Goal: Task Accomplishment & Management: Use online tool/utility

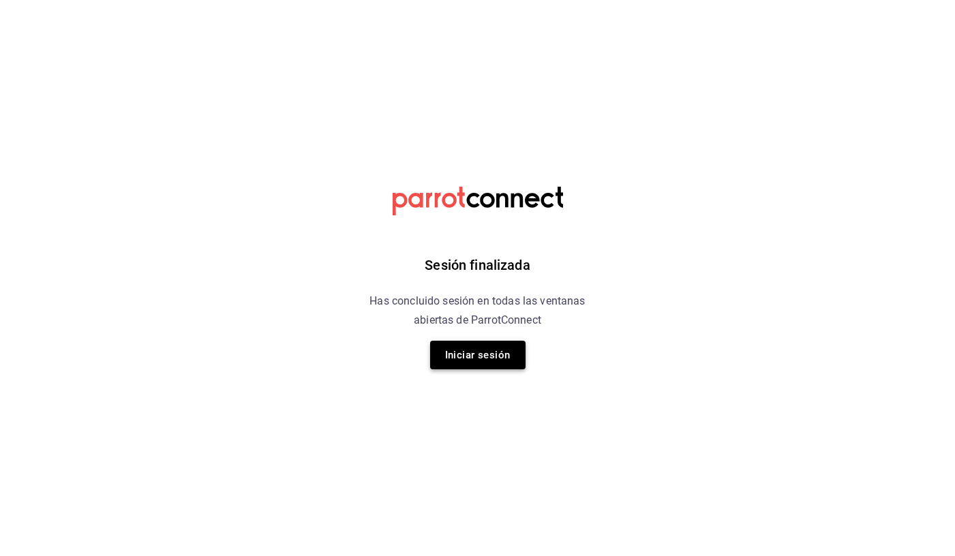
click at [465, 350] on button "Iniciar sesión" at bounding box center [477, 355] width 95 height 29
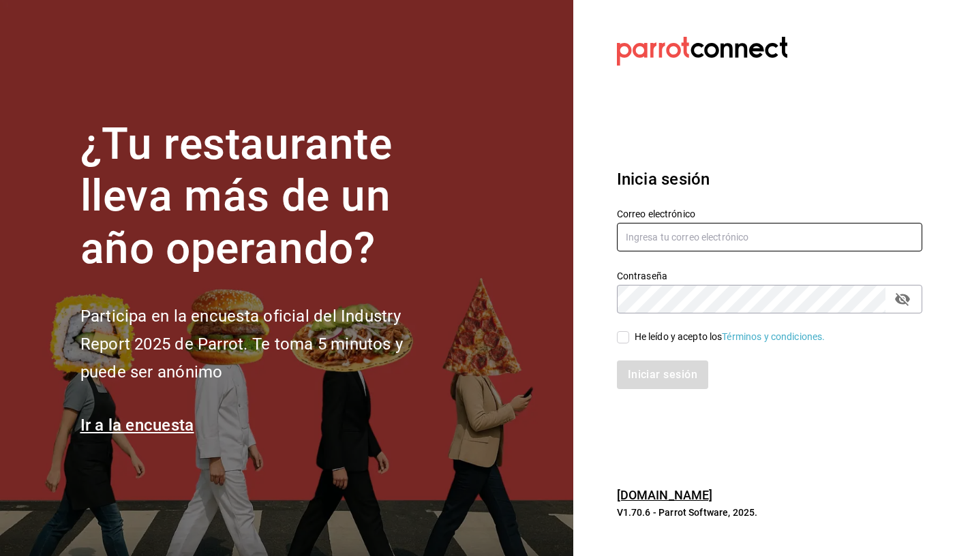
type input "[EMAIL_ADDRESS][DOMAIN_NAME]"
click at [626, 336] on input "He leído y acepto los Términos y condiciones." at bounding box center [623, 337] width 12 height 12
checkbox input "true"
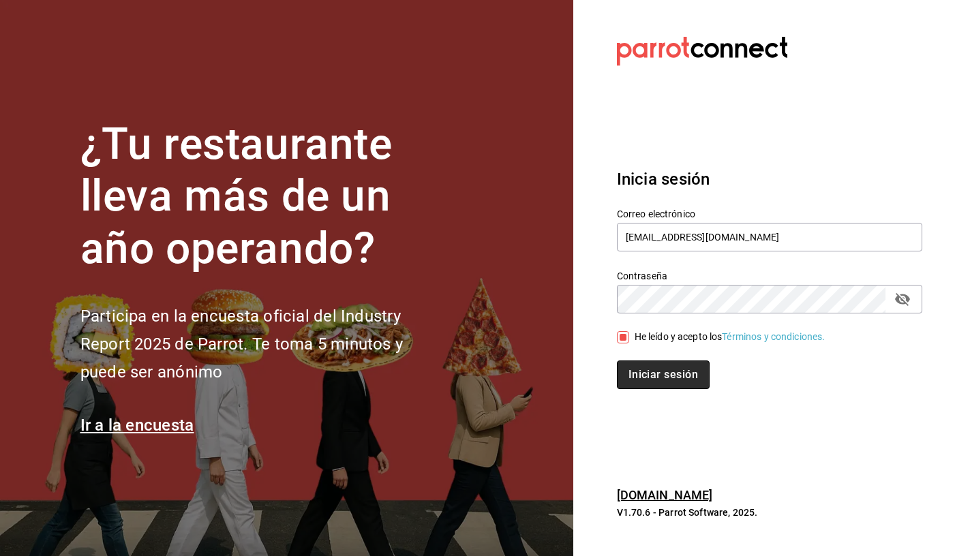
click at [651, 373] on button "Iniciar sesión" at bounding box center [663, 374] width 93 height 29
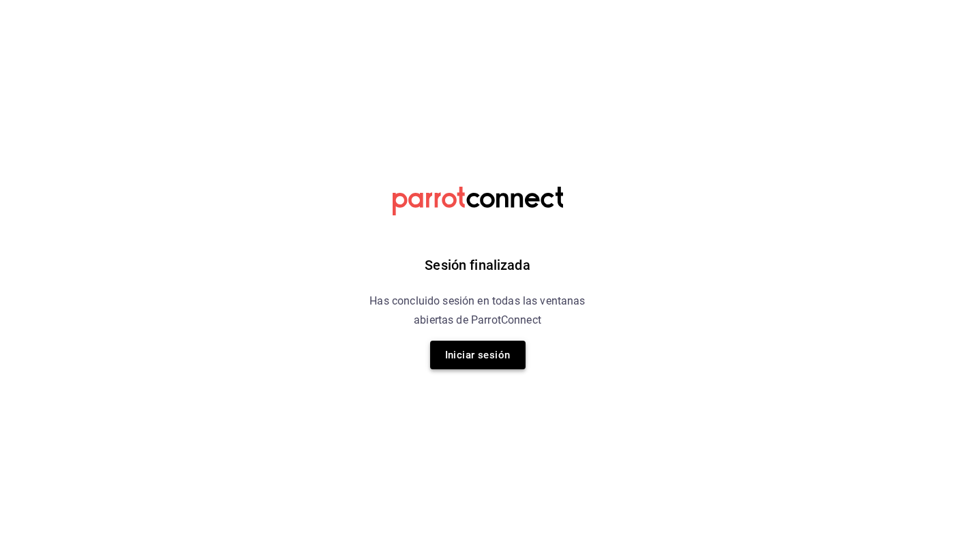
click at [490, 359] on button "Iniciar sesión" at bounding box center [477, 355] width 95 height 29
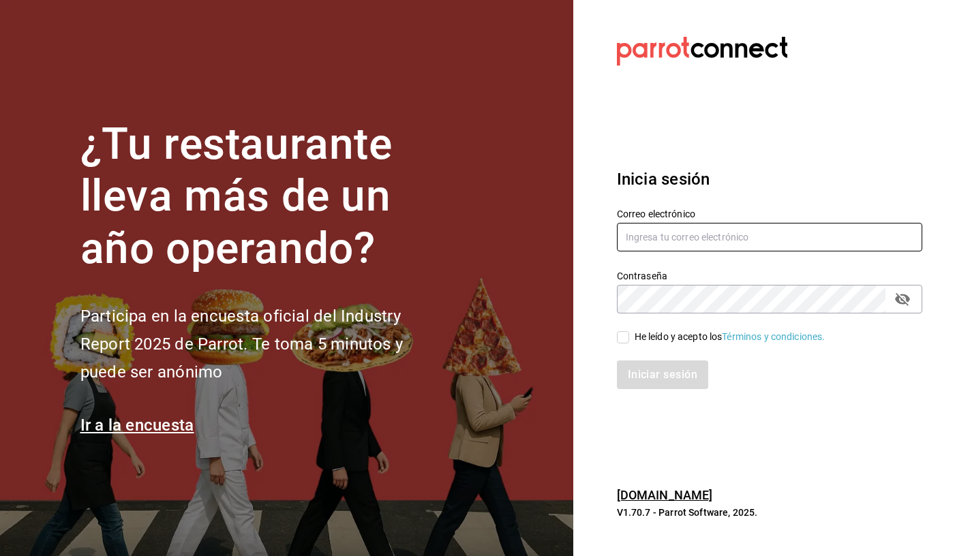
type input "[EMAIL_ADDRESS][DOMAIN_NAME]"
click at [625, 335] on input "He leído y acepto los Términos y condiciones." at bounding box center [623, 337] width 12 height 12
checkbox input "true"
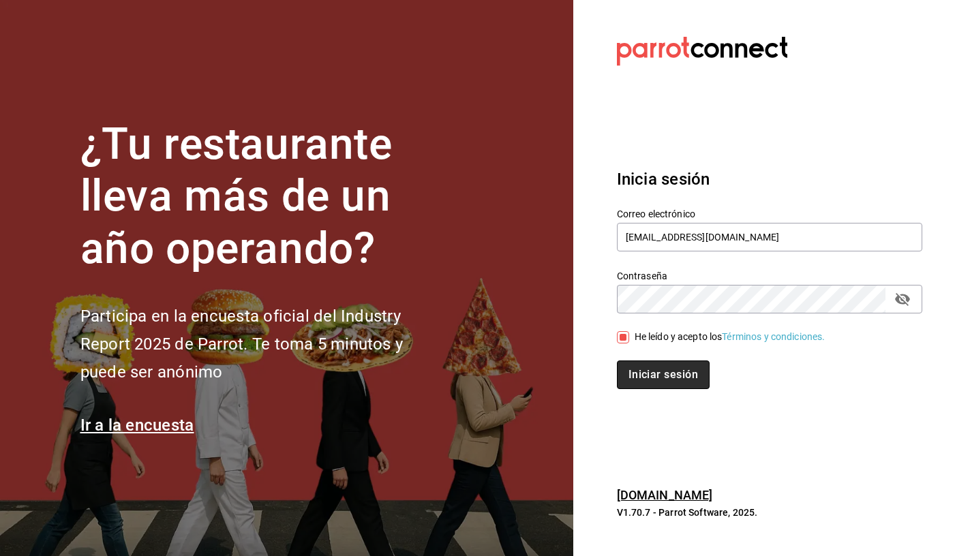
click at [630, 366] on button "Iniciar sesión" at bounding box center [663, 374] width 93 height 29
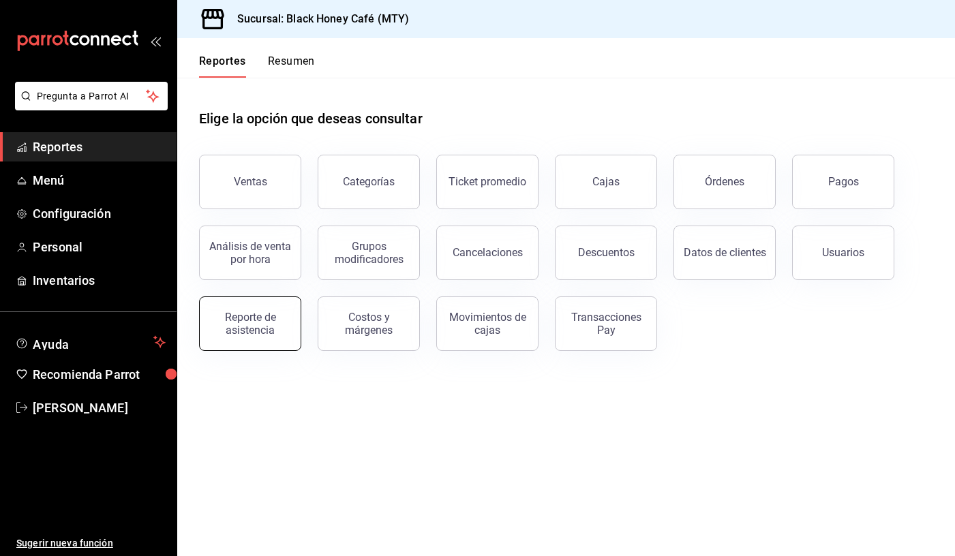
click at [296, 339] on button "Reporte de asistencia" at bounding box center [250, 323] width 102 height 55
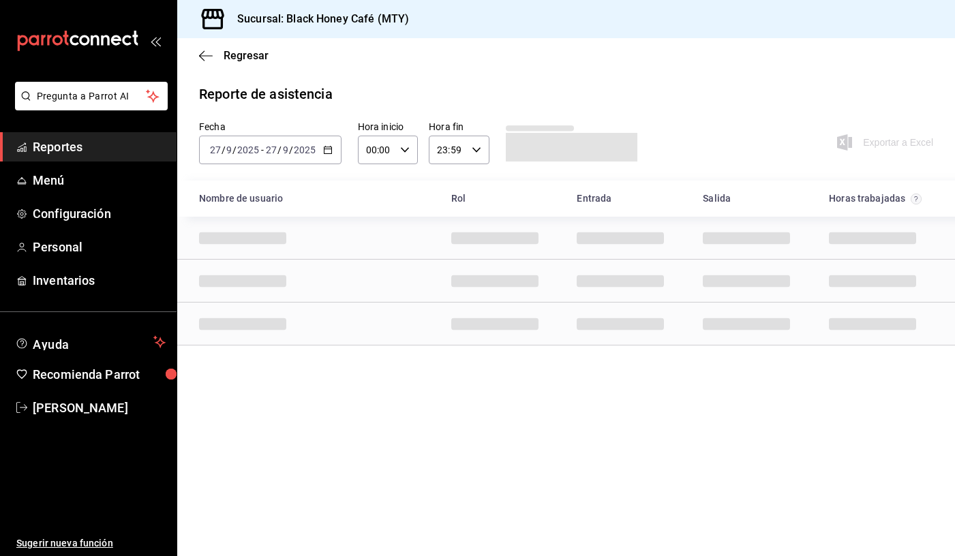
click at [332, 151] on div "2025-09-27 27 / 9 / 2025 - 2025-09-27 27 / 9 / 2025" at bounding box center [270, 150] width 142 height 29
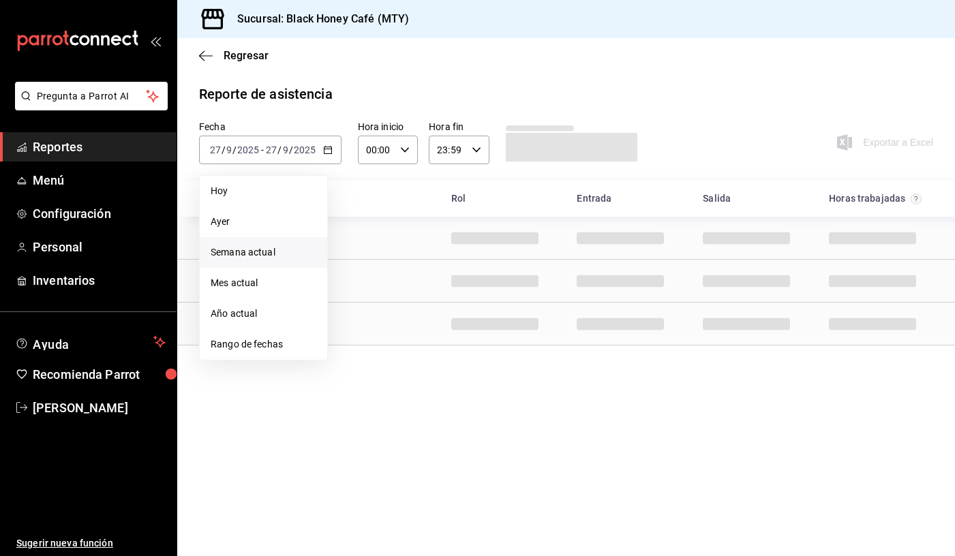
click at [250, 244] on li "Semana actual" at bounding box center [263, 252] width 127 height 31
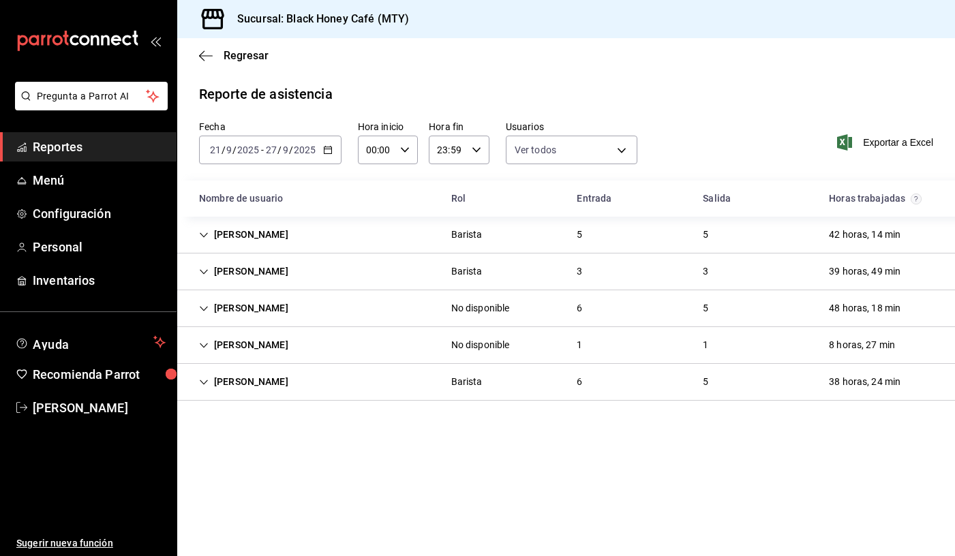
click at [204, 235] on icon "Cell" at bounding box center [204, 235] width 10 height 10
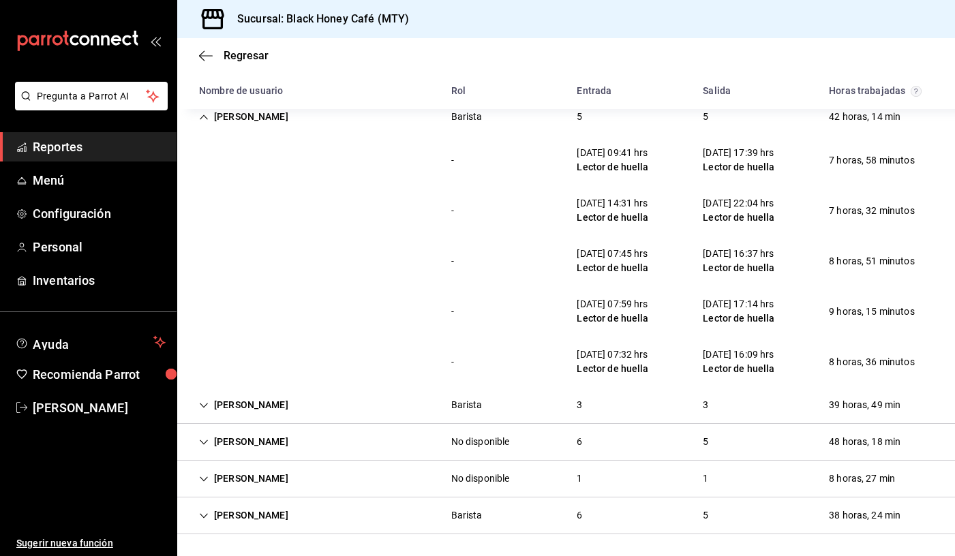
scroll to position [117, 0]
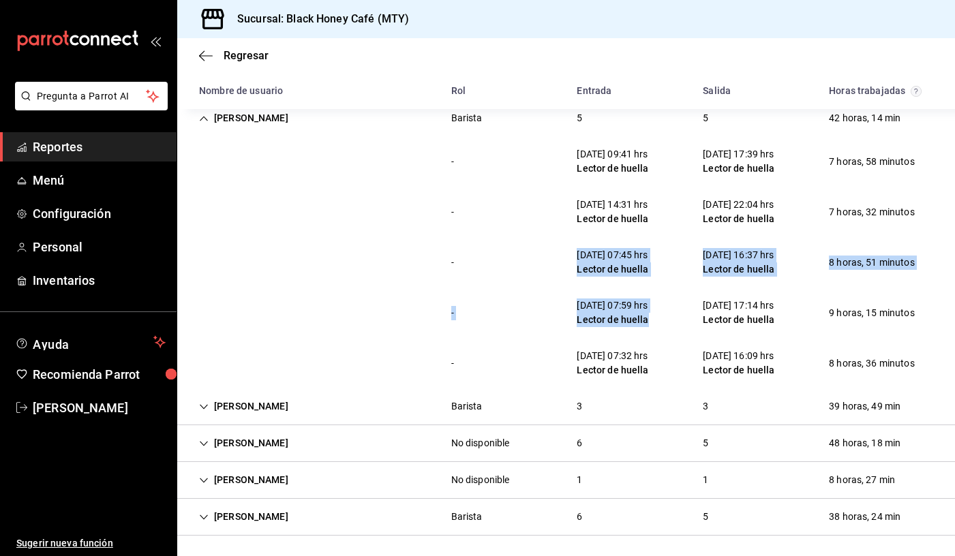
drag, startPoint x: 656, startPoint y: 313, endPoint x: 552, endPoint y: 245, distance: 124.0
click at [552, 245] on div "- 21/09/25 09:41 hrs Lector de huella 21/09/25 17:39 hrs Lector de huella 7 hor…" at bounding box center [566, 262] width 778 height 252
click at [573, 276] on div "23/09/25 07:45 hrs Lector de huella" at bounding box center [612, 263] width 93 height 40
drag, startPoint x: 578, startPoint y: 254, endPoint x: 659, endPoint y: 311, distance: 99.7
click at [659, 311] on div "- 21/09/25 09:41 hrs Lector de huella 21/09/25 17:39 hrs Lector de huella 7 hor…" at bounding box center [566, 262] width 778 height 252
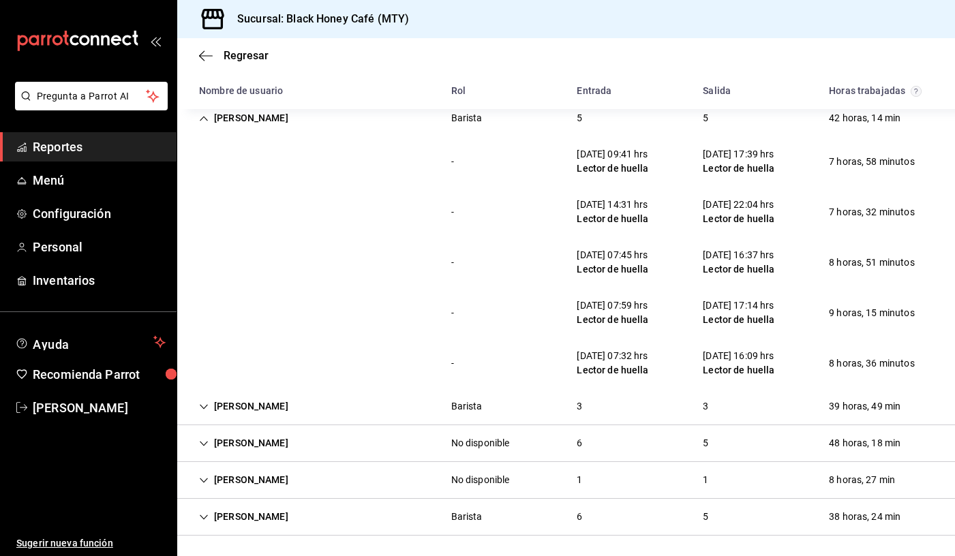
click at [630, 155] on div "21/09/25 09:41 hrs" at bounding box center [613, 154] width 72 height 14
drag, startPoint x: 621, startPoint y: 155, endPoint x: 656, endPoint y: 155, distance: 35.4
click at [648, 155] on div "21/09/25 09:41 hrs" at bounding box center [613, 154] width 72 height 14
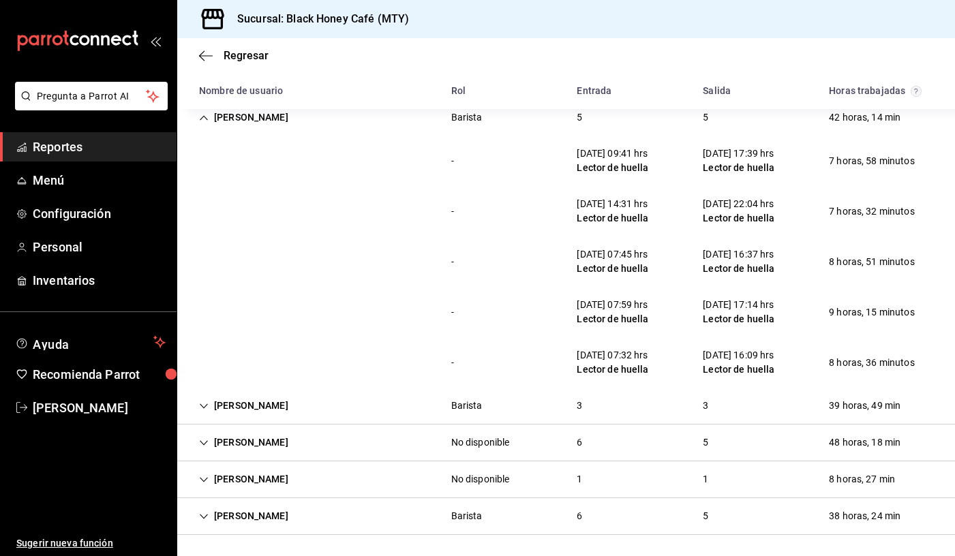
click at [203, 403] on icon "Cell" at bounding box center [204, 406] width 10 height 10
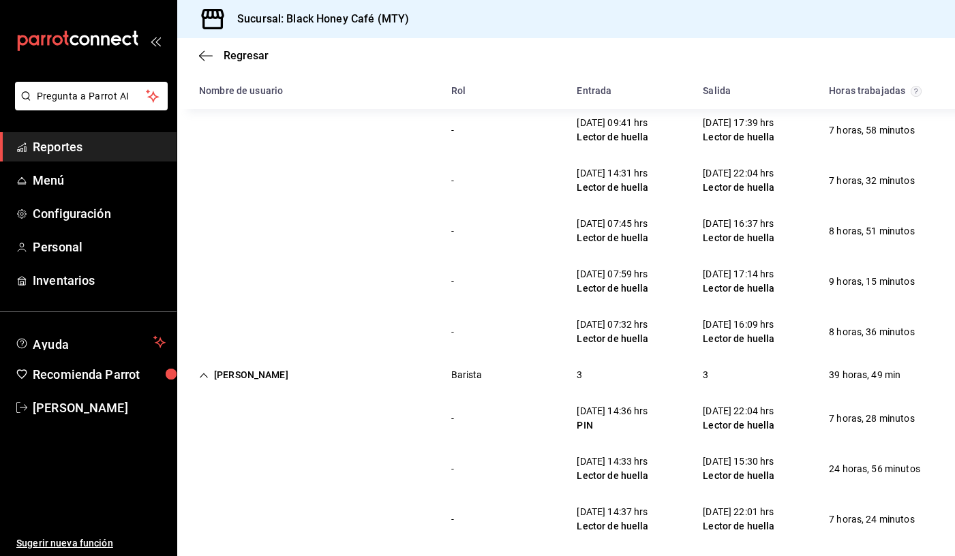
scroll to position [268, 0]
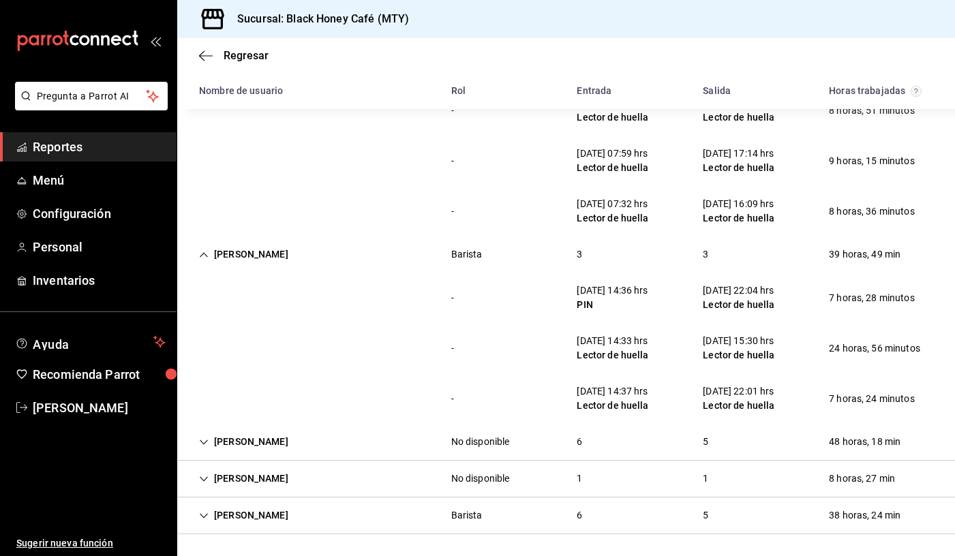
click at [212, 447] on div "Emiliano Vargas" at bounding box center [243, 441] width 111 height 25
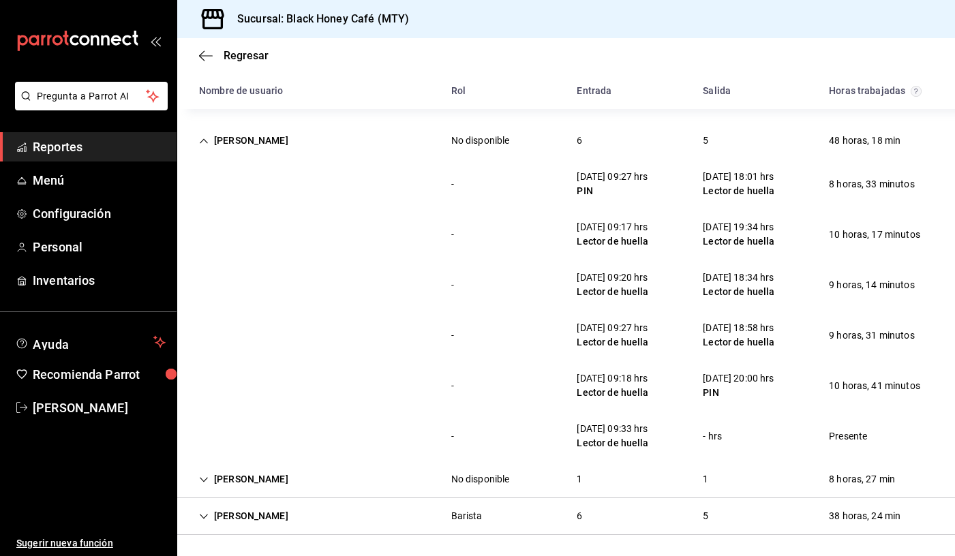
scroll to position [570, 0]
click at [205, 476] on icon "Cell" at bounding box center [204, 479] width 10 height 10
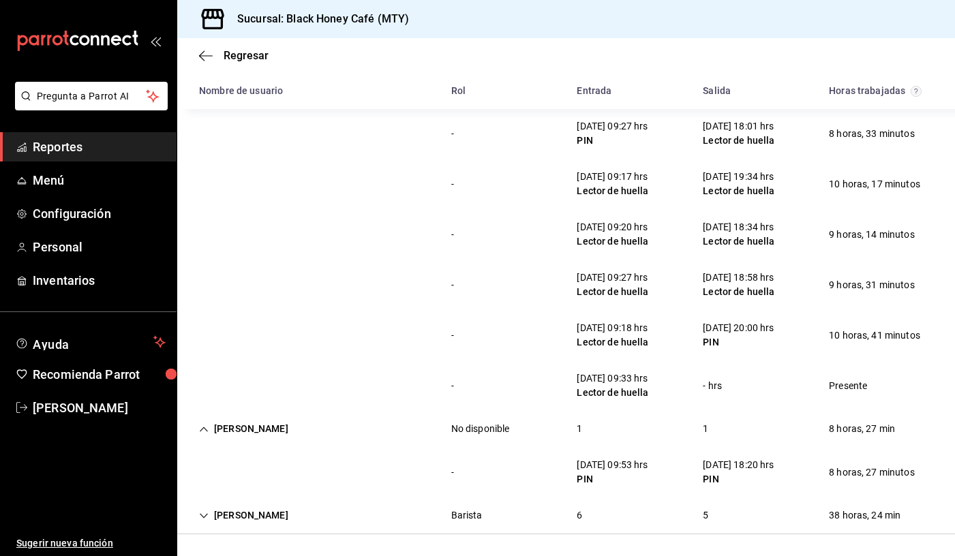
scroll to position [617, 0]
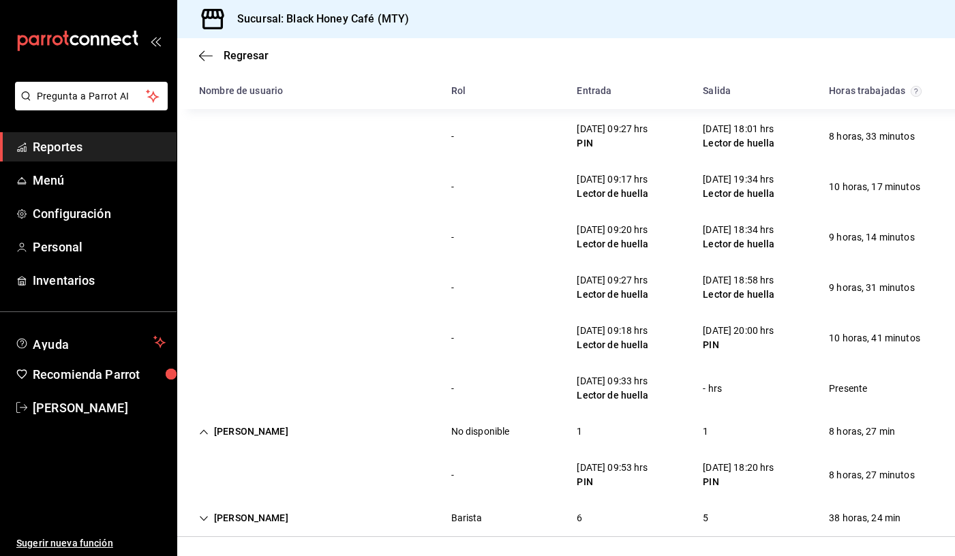
click at [208, 517] on icon "Cell" at bounding box center [204, 519] width 10 height 10
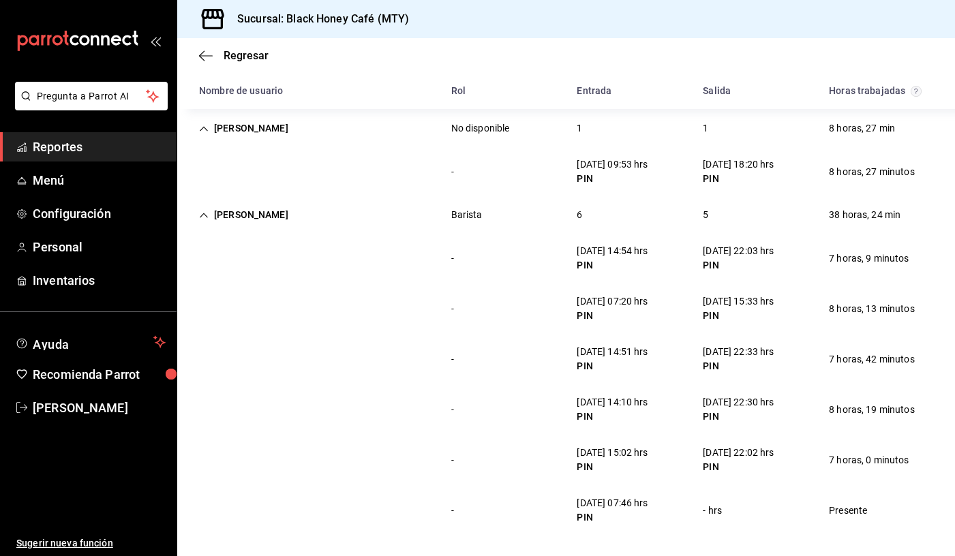
scroll to position [922, 0]
